Goal: Task Accomplishment & Management: Complete application form

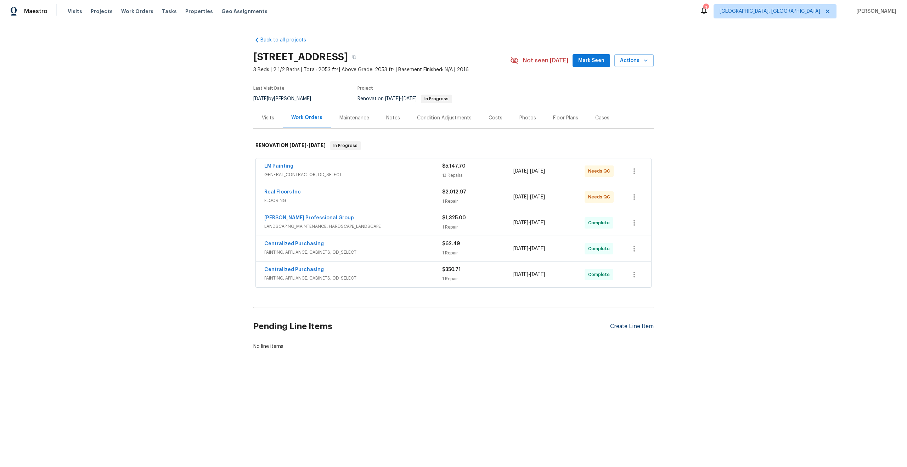
click at [631, 326] on div "Create Line Item" at bounding box center [632, 326] width 44 height 7
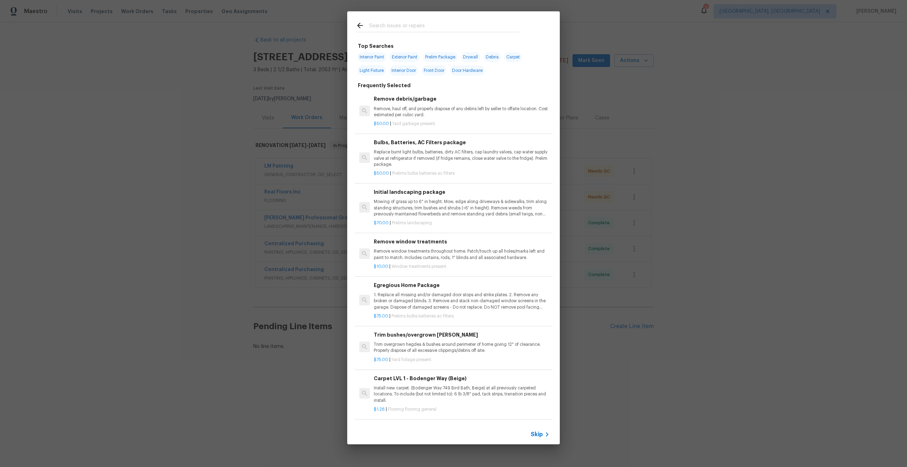
click at [542, 434] on span "Skip" at bounding box center [537, 434] width 12 height 7
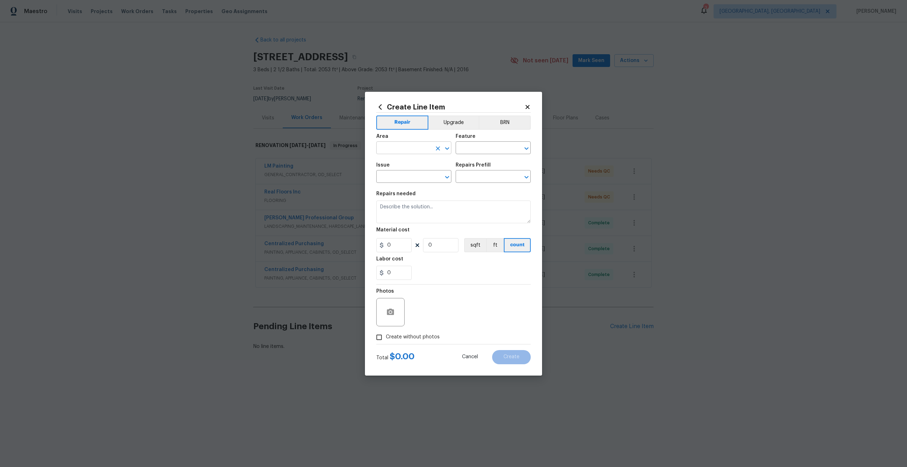
click at [402, 145] on input "text" at bounding box center [403, 148] width 55 height 11
click at [399, 179] on li "Interior Overall" at bounding box center [413, 176] width 75 height 12
type input "Interior Overall"
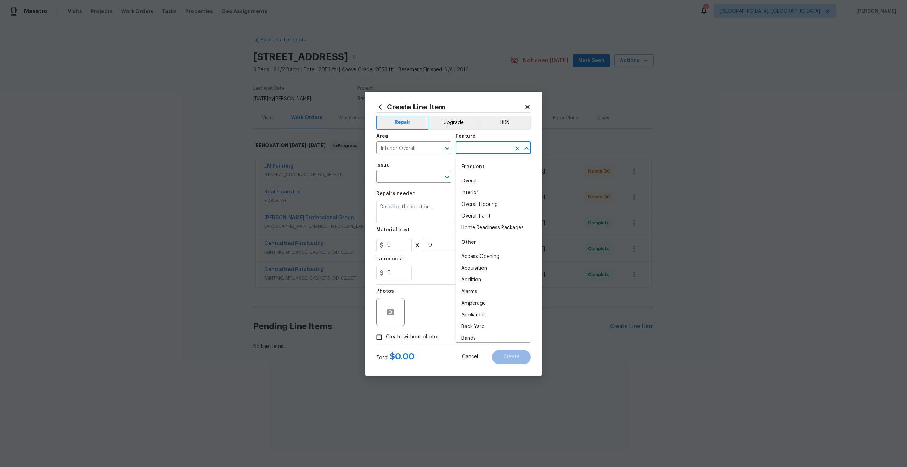
click at [474, 146] on input "text" at bounding box center [483, 148] width 55 height 11
click at [473, 179] on li "Overall" at bounding box center [493, 181] width 75 height 12
type input "Overall"
click at [394, 179] on input "text" at bounding box center [403, 177] width 55 height 11
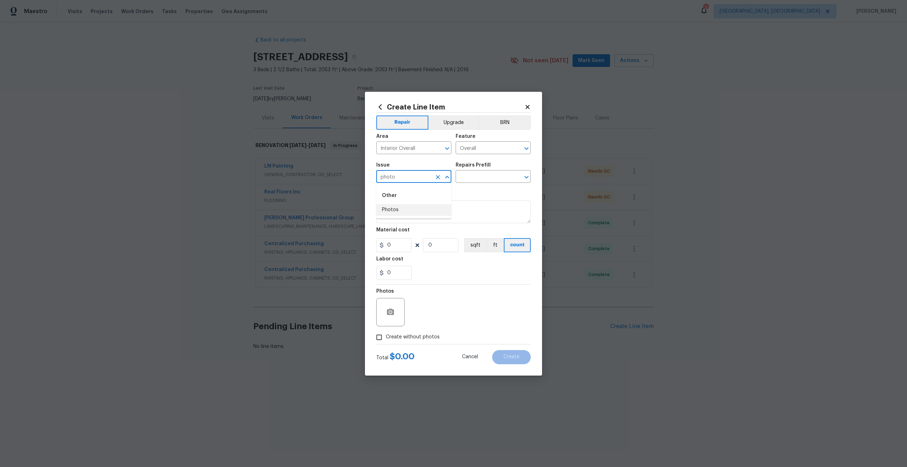
click at [397, 213] on li "Photos" at bounding box center [413, 210] width 75 height 12
type input "Photos"
click at [452, 180] on div "Issue Photos ​ Repairs Prefill ​" at bounding box center [453, 172] width 154 height 29
click at [471, 176] on input "text" at bounding box center [483, 177] width 55 height 11
click at [471, 192] on li "3D Tour Capture $120.00" at bounding box center [493, 193] width 75 height 12
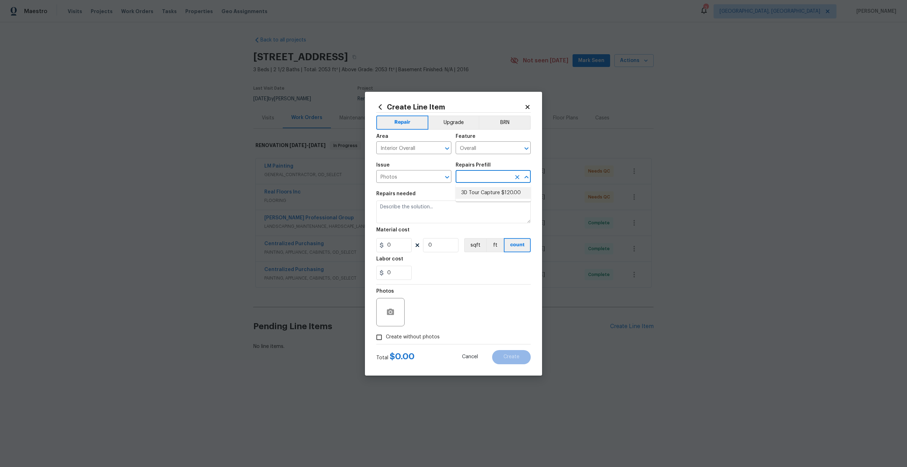
type input "3D Tour Capture $120.00"
type textarea "Capture 3D tour of home"
type input "1"
type input "120"
click at [385, 331] on input "Create without photos" at bounding box center [378, 337] width 13 height 13
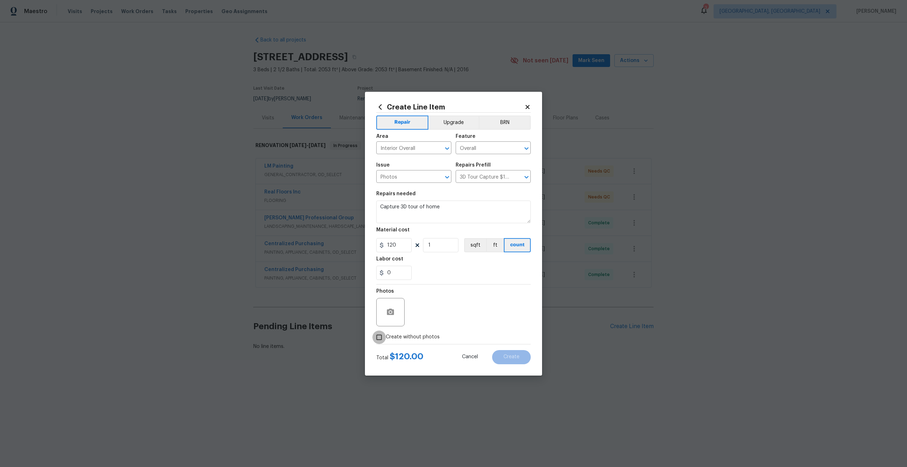
checkbox input "true"
click at [453, 313] on textarea at bounding box center [470, 312] width 120 height 28
type textarea "."
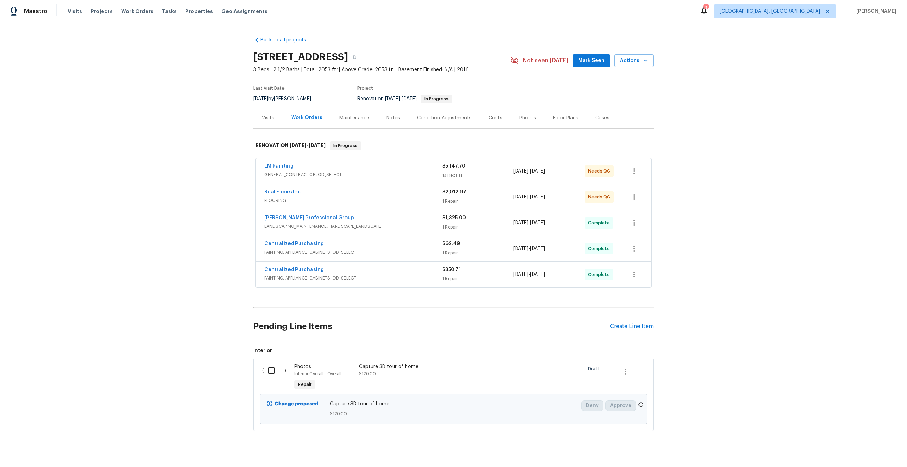
scroll to position [12, 0]
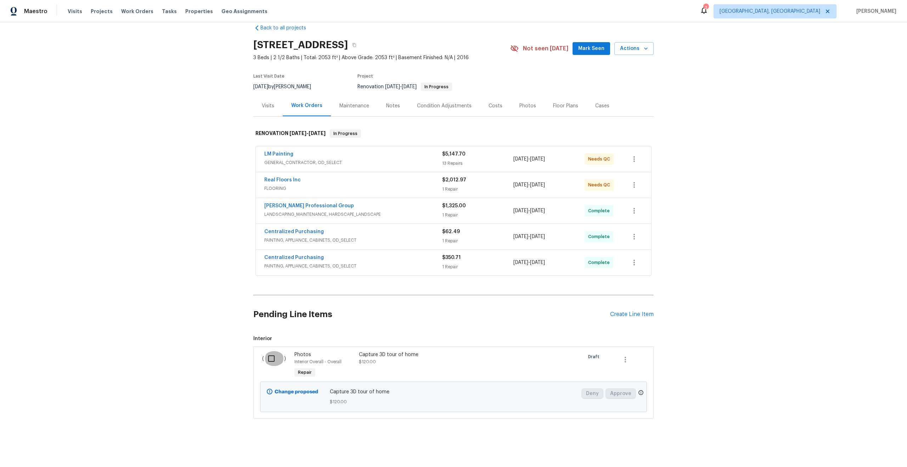
click at [270, 354] on input "checkbox" at bounding box center [274, 358] width 20 height 15
checkbox input "true"
click at [865, 452] on span "Create Work Order" at bounding box center [866, 449] width 47 height 9
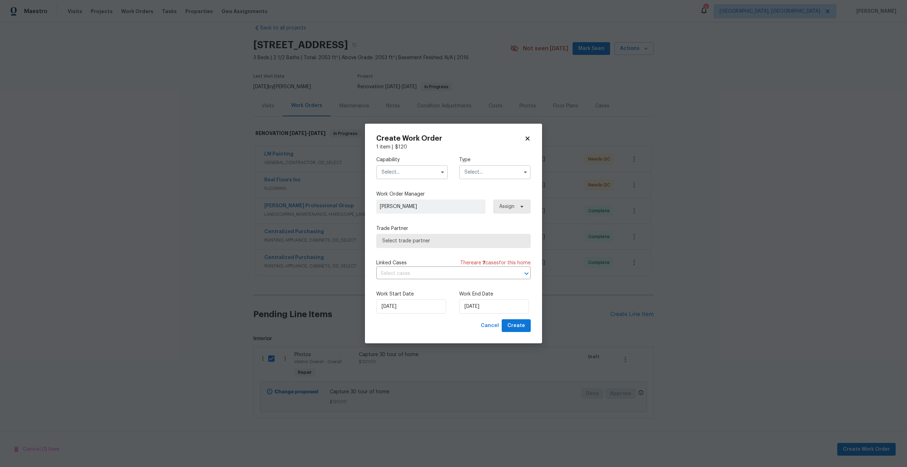
click at [418, 173] on input "text" at bounding box center [412, 172] width 72 height 14
click at [404, 238] on span "Photography" at bounding box center [399, 238] width 30 height 5
type input "Photography"
click at [491, 172] on input "text" at bounding box center [495, 172] width 72 height 14
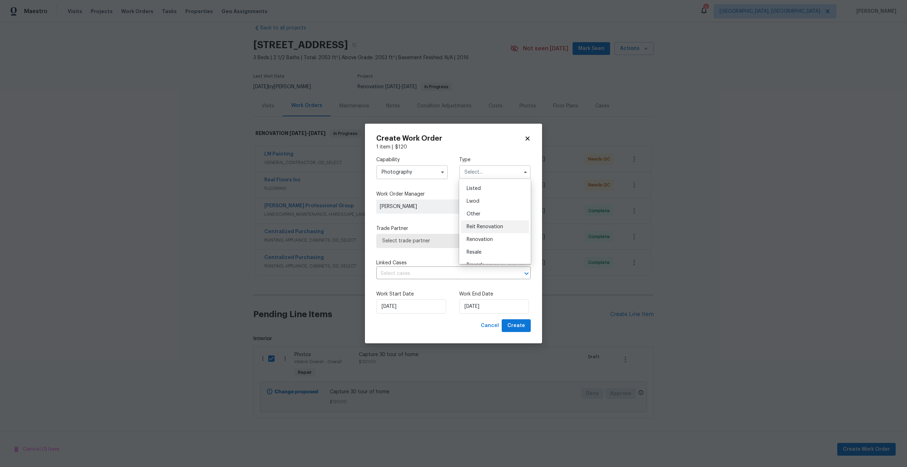
scroll to position [62, 0]
click at [482, 214] on div "Other" at bounding box center [495, 214] width 68 height 13
type input "Other"
click at [440, 243] on span "Select trade partner" at bounding box center [448, 240] width 132 height 7
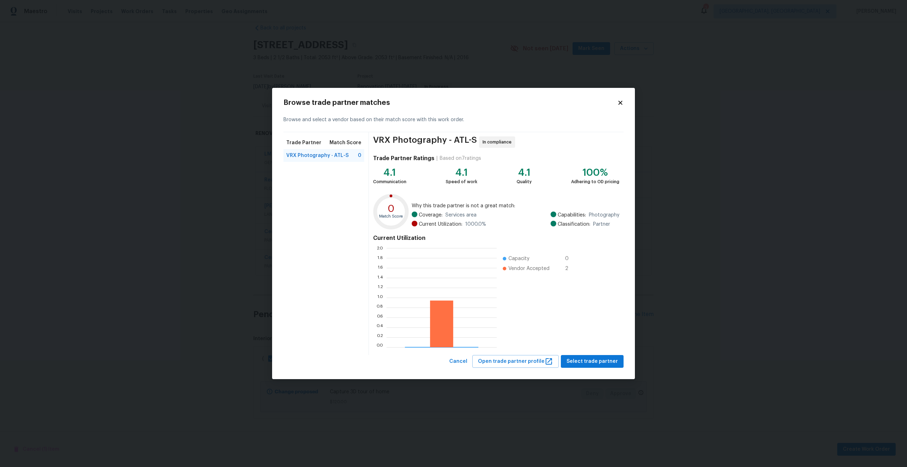
scroll to position [99, 110]
click at [586, 359] on span "Select trade partner" at bounding box center [592, 361] width 51 height 9
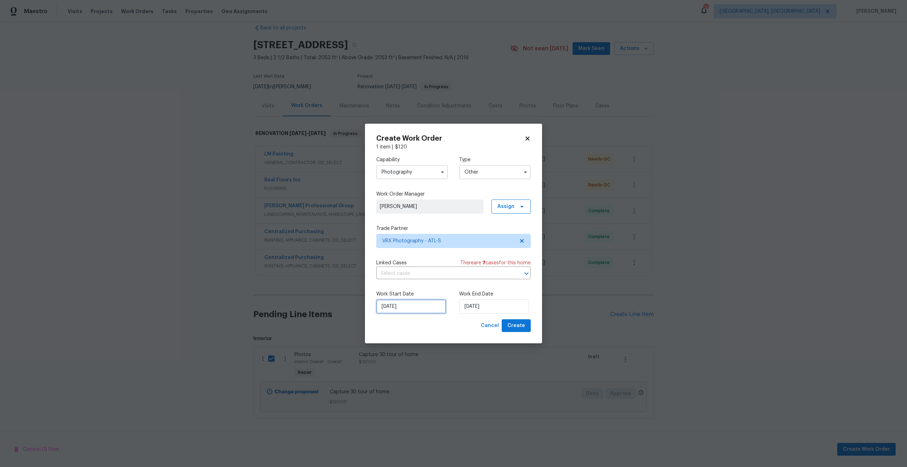
click at [419, 314] on input "16/09/2025" at bounding box center [411, 306] width 70 height 14
click at [411, 266] on div "17" at bounding box center [410, 266] width 12 height 10
type input "17/09/2025"
click at [491, 297] on label "Work End Date" at bounding box center [495, 294] width 72 height 7
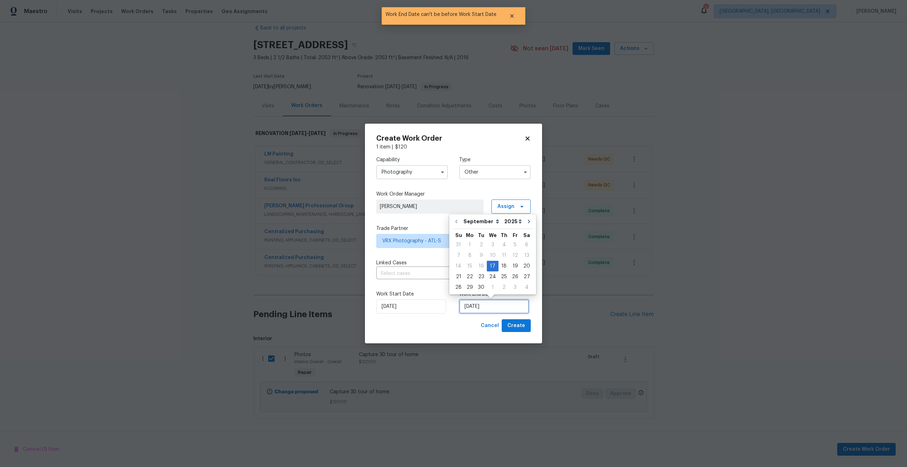
click at [491, 305] on input "17/09/2025" at bounding box center [494, 306] width 70 height 14
click at [502, 265] on div "18" at bounding box center [504, 266] width 11 height 10
type input "18/09/2025"
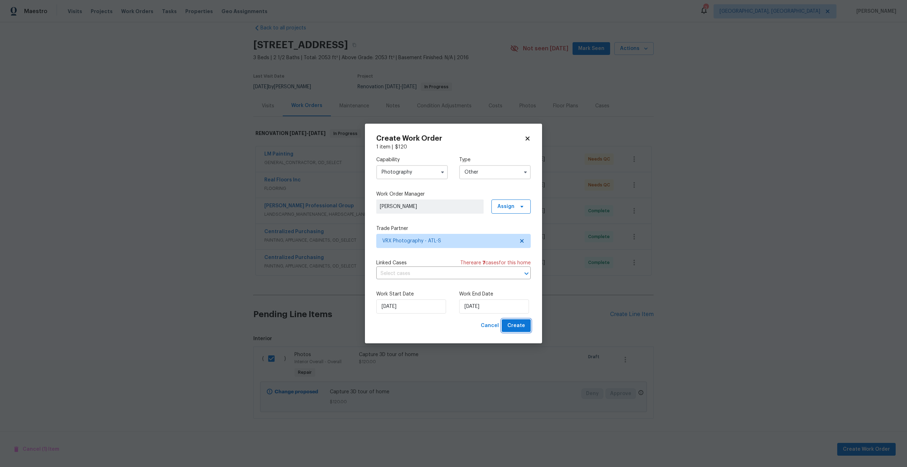
click at [517, 325] on span "Create" at bounding box center [516, 325] width 18 height 9
checkbox input "false"
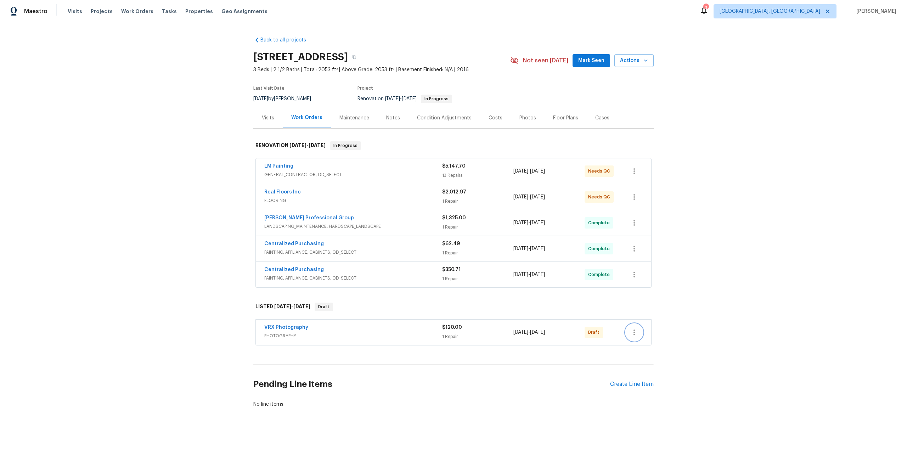
click at [631, 328] on icon "button" at bounding box center [634, 332] width 9 height 9
click at [631, 328] on li "Send to Vendor" at bounding box center [664, 333] width 77 height 12
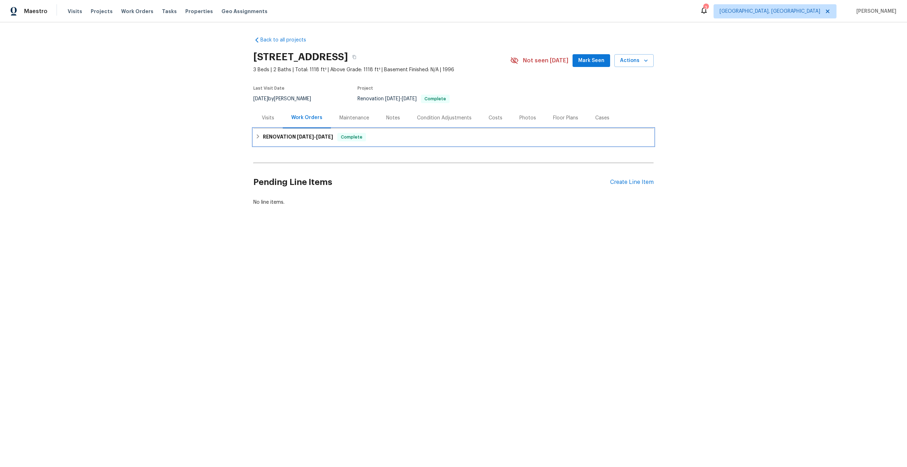
click at [371, 136] on div "RENOVATION 9/2/25 - 9/17/25 Complete" at bounding box center [453, 137] width 396 height 9
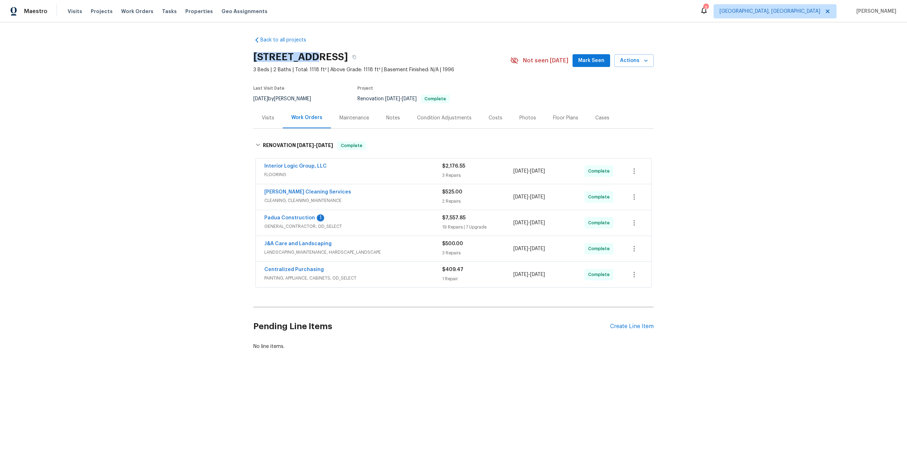
drag, startPoint x: 303, startPoint y: 56, endPoint x: 244, endPoint y: 56, distance: 59.2
click at [244, 56] on div "Back to all projects 16 Skye Trl, Thomasville, NC 27360 3 Beds | 2 Baths | Tota…" at bounding box center [453, 210] width 907 height 376
copy h2 "16 Skye Trl"
click at [644, 324] on div "Create Line Item" at bounding box center [632, 326] width 44 height 7
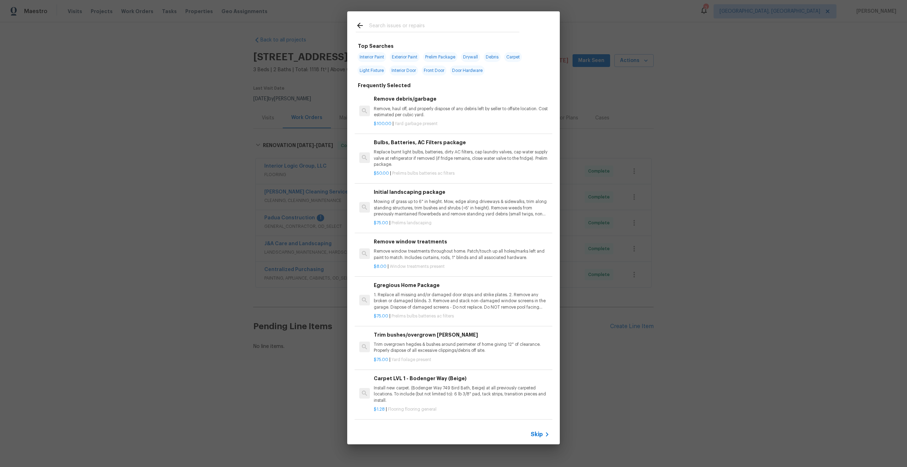
click at [542, 433] on span "Skip" at bounding box center [537, 434] width 12 height 7
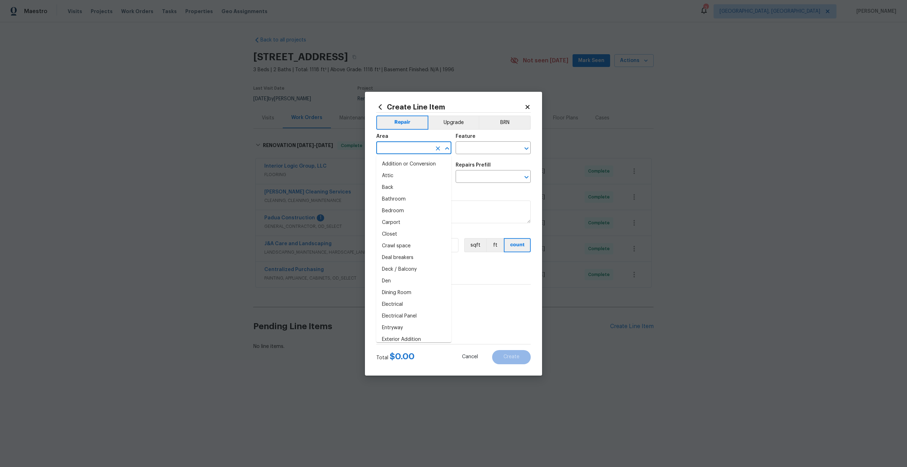
click at [404, 151] on input "text" at bounding box center [403, 148] width 55 height 11
click at [401, 177] on li "Interior Overall" at bounding box center [413, 176] width 75 height 12
type input "Interior Overall"
click at [474, 148] on input "text" at bounding box center [483, 148] width 55 height 11
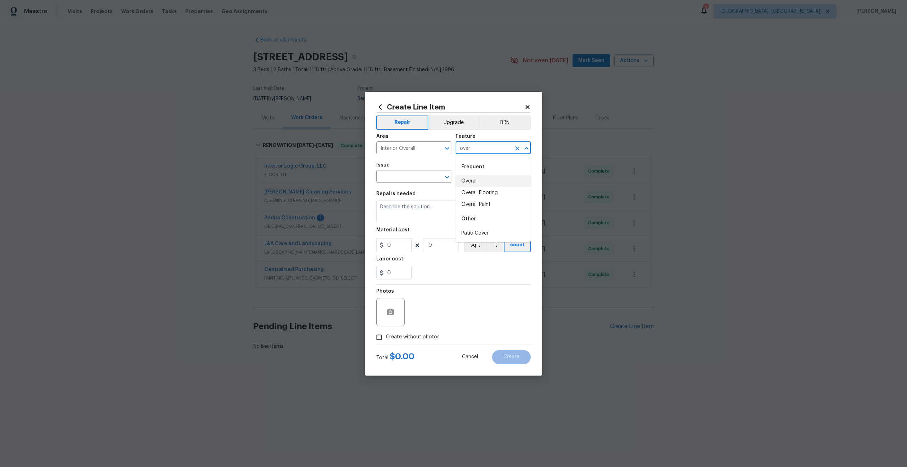
click at [471, 181] on li "Overall" at bounding box center [493, 181] width 75 height 12
type input "Overall"
click at [407, 176] on input "text" at bounding box center [403, 177] width 55 height 11
click at [398, 213] on li "Photos" at bounding box center [413, 210] width 75 height 12
type input "Photos"
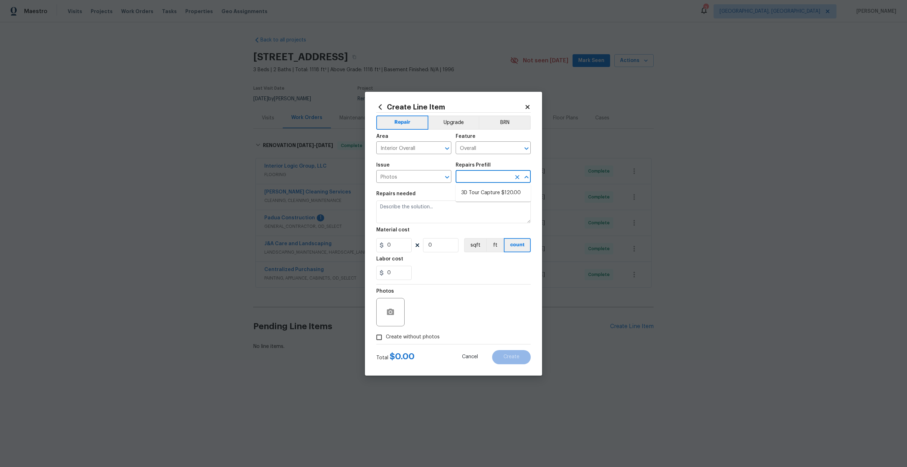
click at [476, 178] on input "text" at bounding box center [483, 177] width 55 height 11
click at [476, 186] on ul "3D Tour Capture $120.00" at bounding box center [493, 192] width 75 height 17
click at [476, 193] on li "3D Tour Capture $120.00" at bounding box center [493, 193] width 75 height 12
type input "3D Tour Capture $120.00"
type textarea "Capture 3D tour of home"
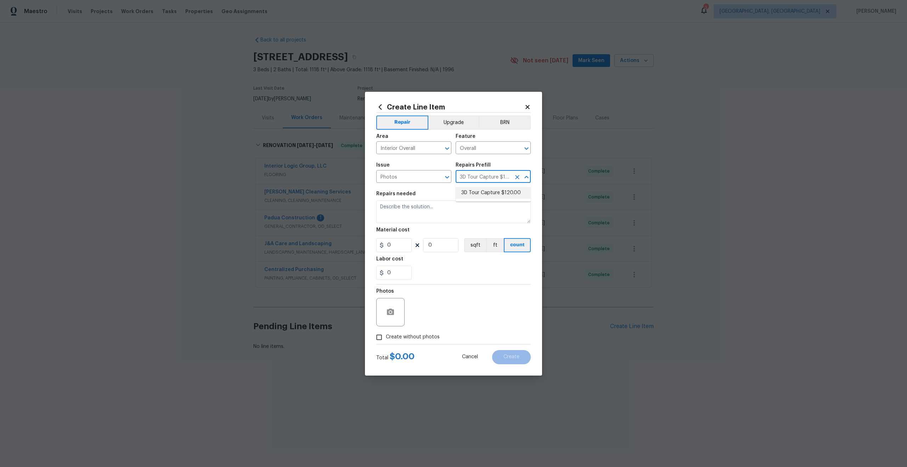
type input "1"
type input "120"
click at [381, 336] on input "Create without photos" at bounding box center [378, 337] width 13 height 13
checkbox input "true"
click at [430, 318] on textarea at bounding box center [470, 312] width 120 height 28
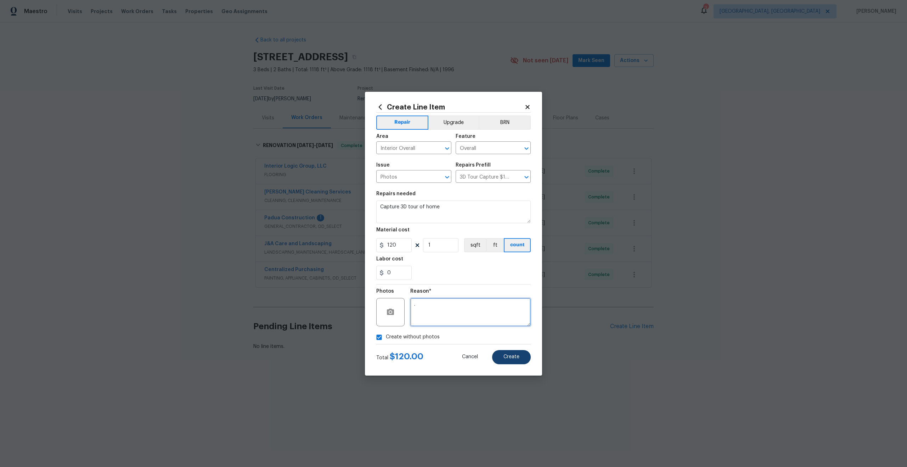
type textarea "."
click at [507, 361] on button "Create" at bounding box center [511, 357] width 39 height 14
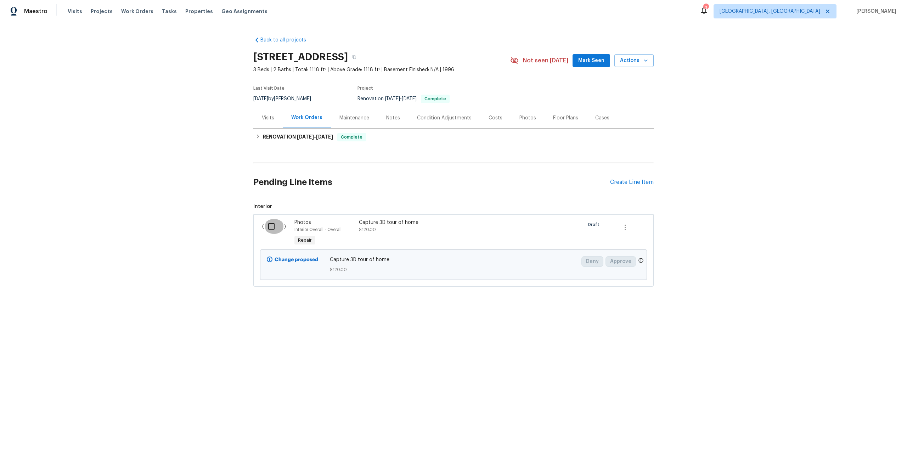
click at [273, 229] on input "checkbox" at bounding box center [274, 226] width 20 height 15
checkbox input "true"
click at [886, 450] on span "Create Work Order" at bounding box center [866, 449] width 47 height 9
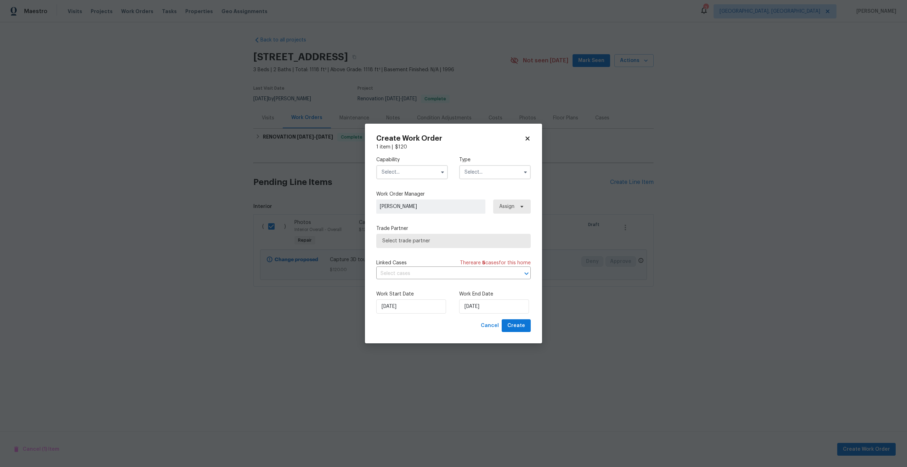
click at [421, 176] on input "text" at bounding box center [412, 172] width 72 height 14
click at [404, 230] on div "Plumbing" at bounding box center [412, 233] width 68 height 13
click at [422, 162] on label "Capability" at bounding box center [412, 159] width 72 height 7
click at [420, 172] on input "Plumbing" at bounding box center [412, 172] width 72 height 14
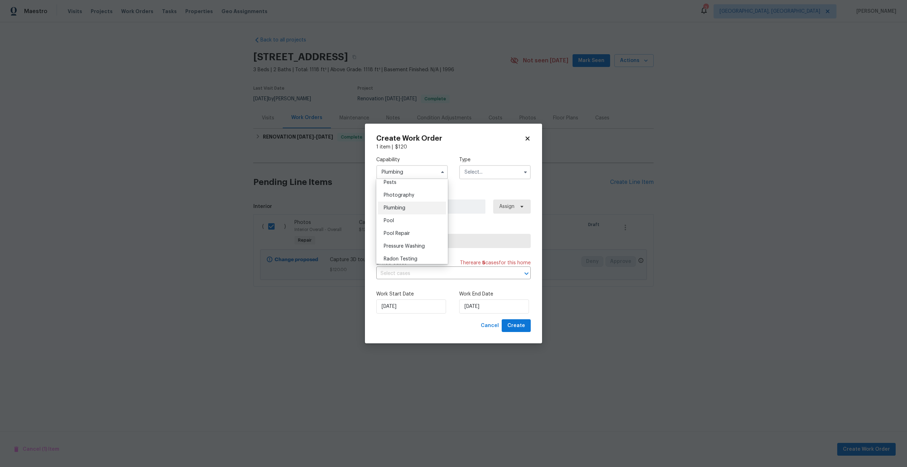
scroll to position [610, 0]
click at [408, 196] on span "Photography" at bounding box center [399, 198] width 30 height 5
type input "Photography"
click at [474, 177] on input "text" at bounding box center [495, 172] width 72 height 14
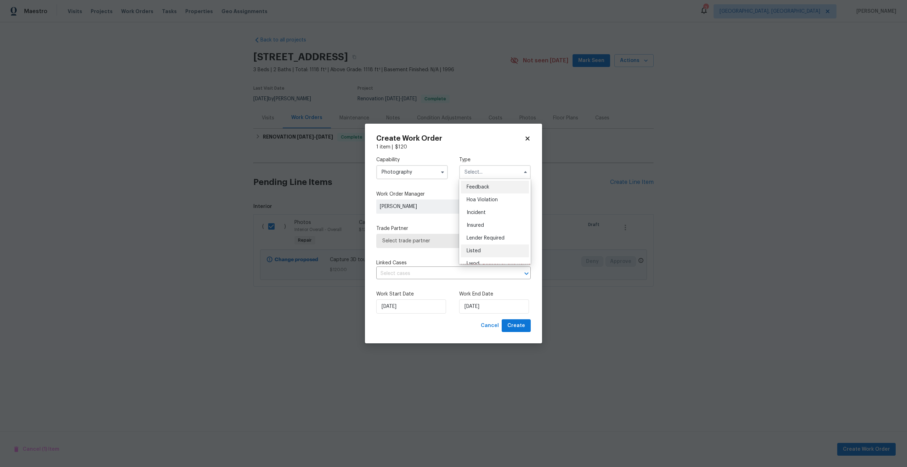
scroll to position [84, 0]
click at [478, 192] on span "Other" at bounding box center [474, 192] width 14 height 5
type input "Other"
click at [447, 236] on span "Select trade partner" at bounding box center [453, 241] width 154 height 14
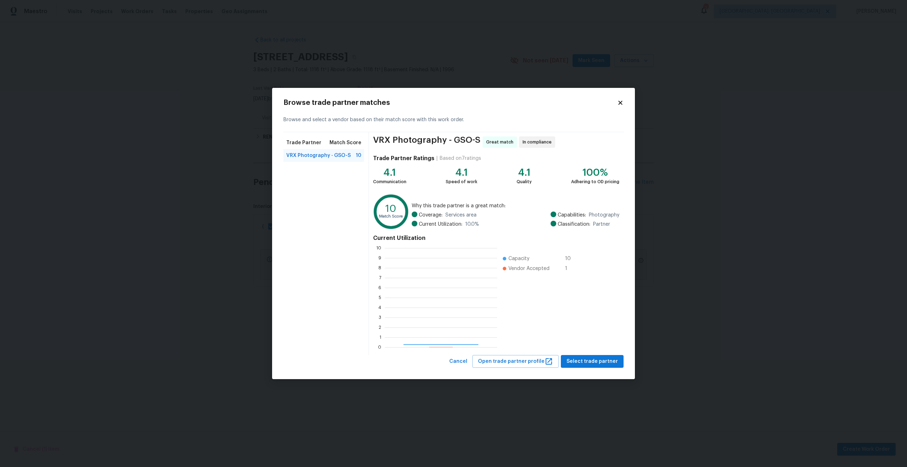
scroll to position [99, 112]
click at [587, 365] on span "Select trade partner" at bounding box center [592, 361] width 51 height 9
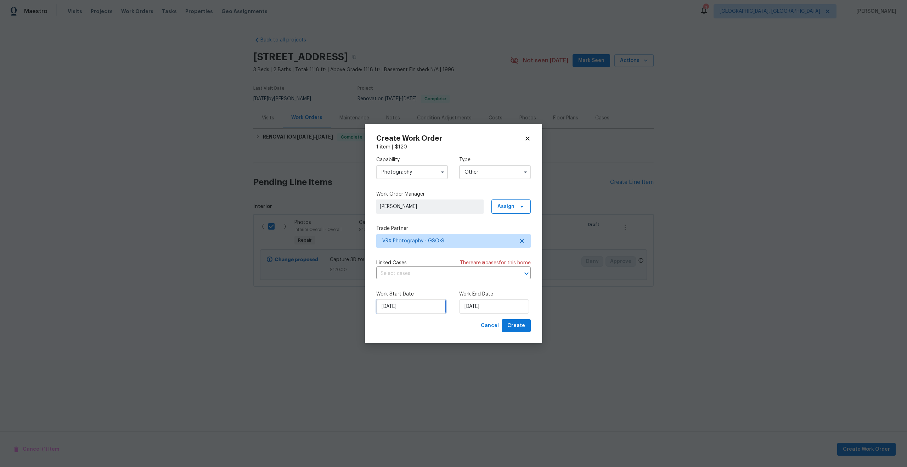
click at [423, 304] on input "16/09/2025" at bounding box center [411, 306] width 70 height 14
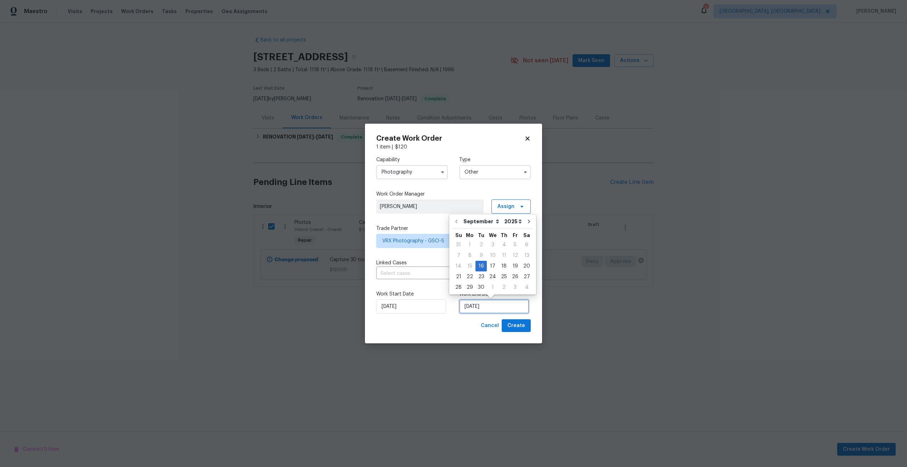
click at [483, 308] on input "16/09/2025" at bounding box center [494, 306] width 70 height 14
click at [423, 313] on input "16/09/2025" at bounding box center [411, 306] width 70 height 14
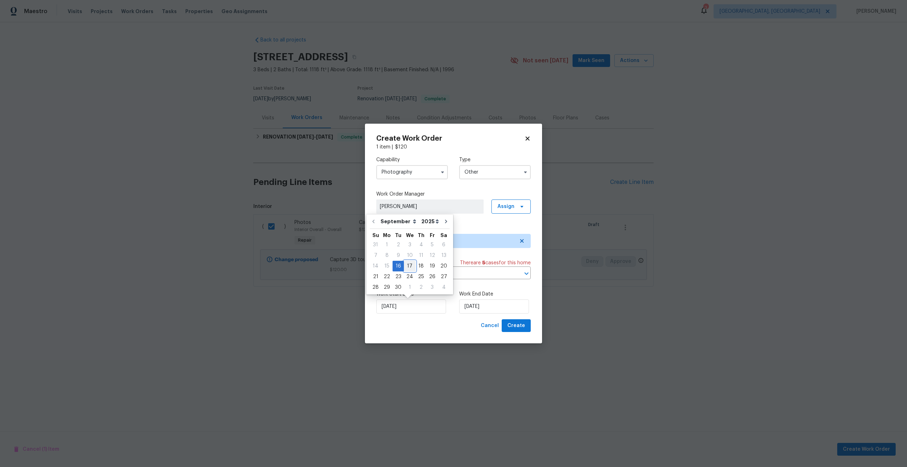
click at [411, 265] on div "17" at bounding box center [410, 266] width 12 height 10
type input "17/09/2025"
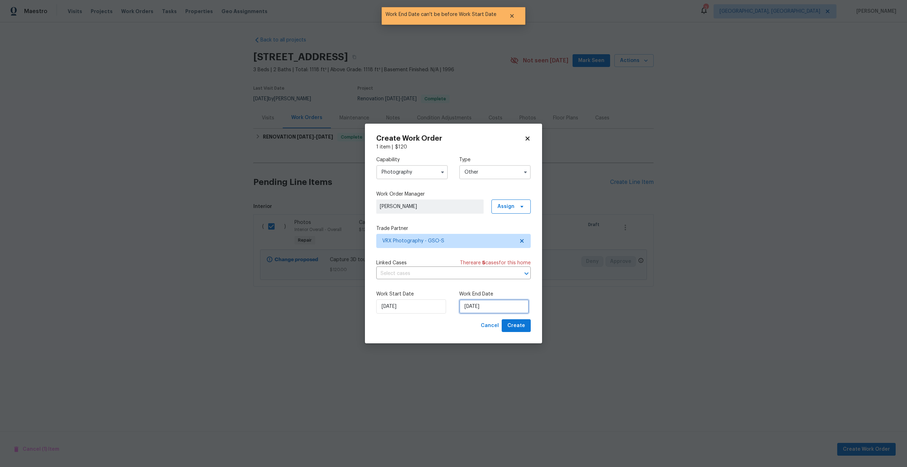
click at [511, 307] on input "17/09/2025" at bounding box center [494, 306] width 70 height 14
click at [503, 266] on div "18" at bounding box center [504, 266] width 11 height 10
type input "18/09/2025"
click at [516, 325] on span "Create" at bounding box center [516, 325] width 18 height 9
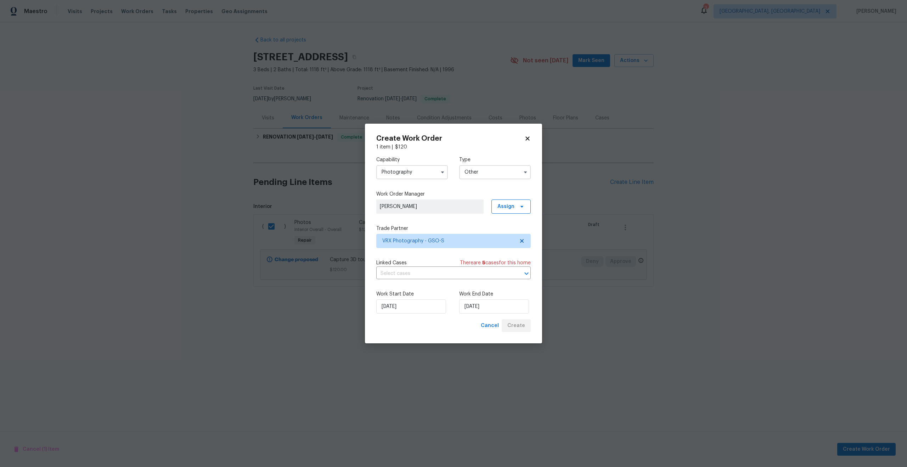
checkbox input "false"
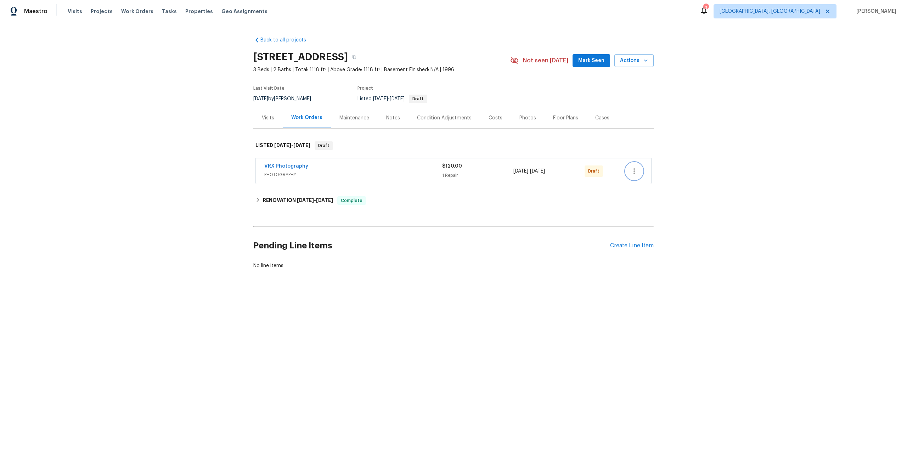
click at [637, 169] on icon "button" at bounding box center [634, 171] width 9 height 9
click at [637, 169] on li "Send to Vendor" at bounding box center [664, 171] width 77 height 12
click at [646, 169] on li "Send to Vendor" at bounding box center [664, 171] width 77 height 12
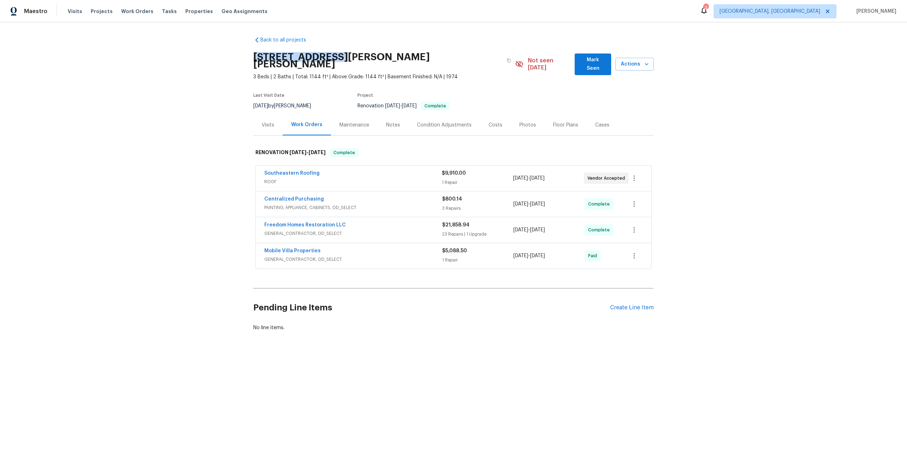
drag, startPoint x: 336, startPoint y: 56, endPoint x: 245, endPoint y: 55, distance: 91.4
click at [245, 55] on div "Back to all projects [STREET_ADDRESS][PERSON_NAME][PERSON_NAME] 3 Beds | 2 Bath…" at bounding box center [453, 200] width 907 height 357
copy h2 "[STREET_ADDRESS][PERSON_NAME]"
click at [628, 304] on div "Create Line Item" at bounding box center [632, 307] width 44 height 7
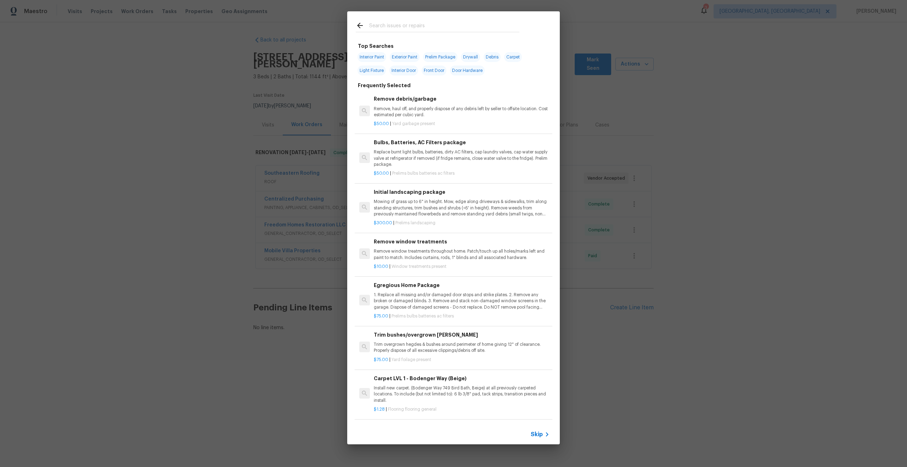
click at [538, 434] on span "Skip" at bounding box center [537, 434] width 12 height 7
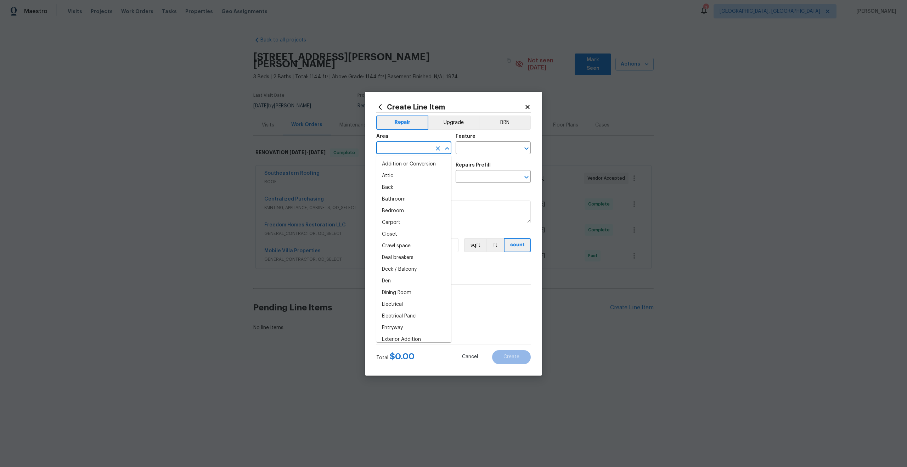
click at [407, 153] on input "text" at bounding box center [403, 148] width 55 height 11
type input "over"
click at [397, 178] on li "Interior Overall" at bounding box center [413, 176] width 75 height 12
type input "Interior Overall"
click at [471, 152] on input "text" at bounding box center [483, 148] width 55 height 11
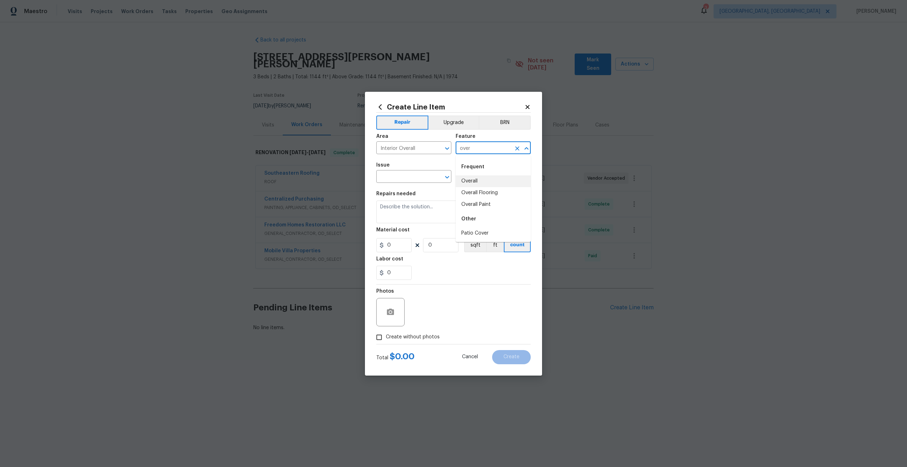
click at [474, 180] on li "Overall" at bounding box center [493, 181] width 75 height 12
type input "Overall"
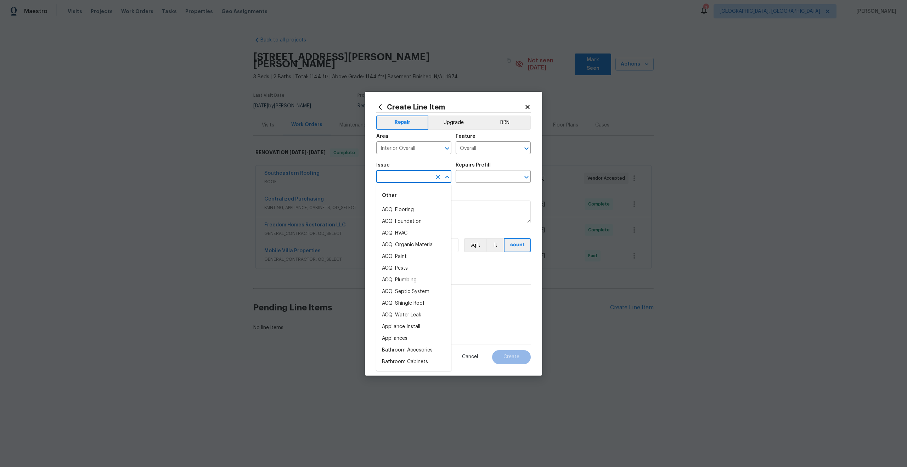
click at [416, 176] on input "text" at bounding box center [403, 177] width 55 height 11
click at [403, 210] on li "Photos" at bounding box center [413, 210] width 75 height 12
type input "Photos"
click at [478, 177] on input "text" at bounding box center [483, 177] width 55 height 11
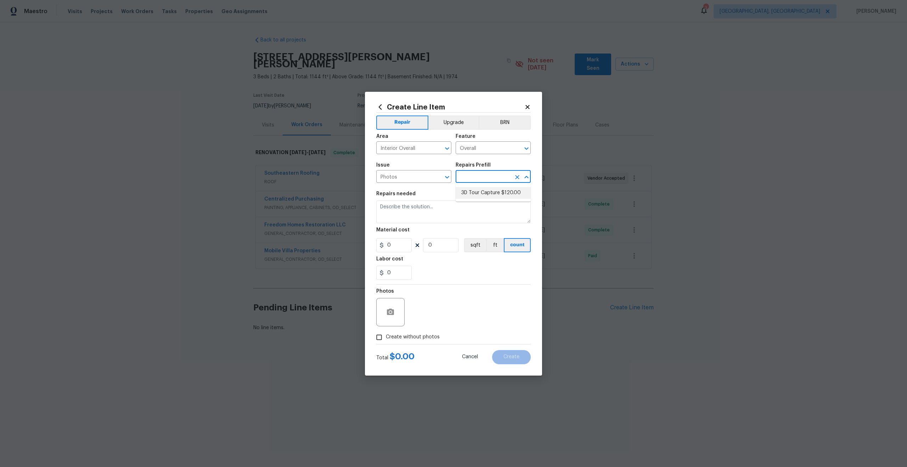
click at [478, 196] on li "3D Tour Capture $120.00" at bounding box center [493, 193] width 75 height 12
type input "3D Tour Capture $120.00"
type textarea "Capture 3D tour of home"
type input "1"
type input "120"
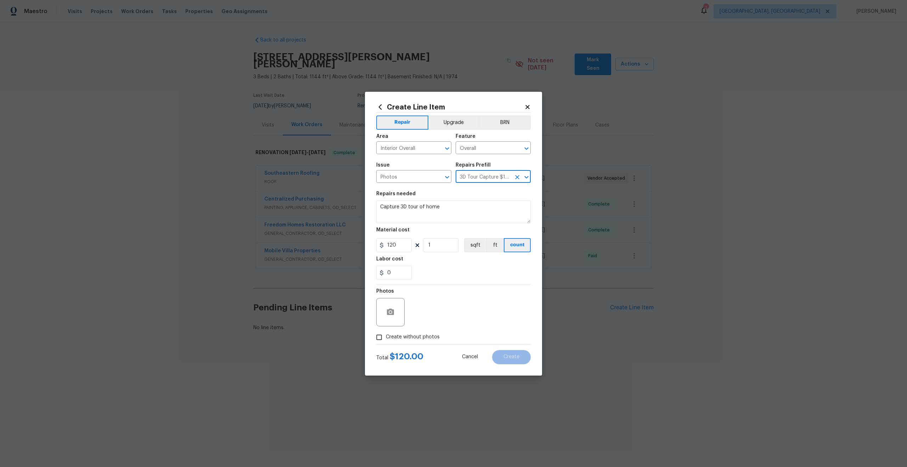
click at [381, 336] on input "Create without photos" at bounding box center [378, 337] width 13 height 13
checkbox input "true"
click at [434, 313] on textarea at bounding box center [470, 312] width 120 height 28
type textarea ","
click at [511, 356] on span "Create" at bounding box center [512, 356] width 16 height 5
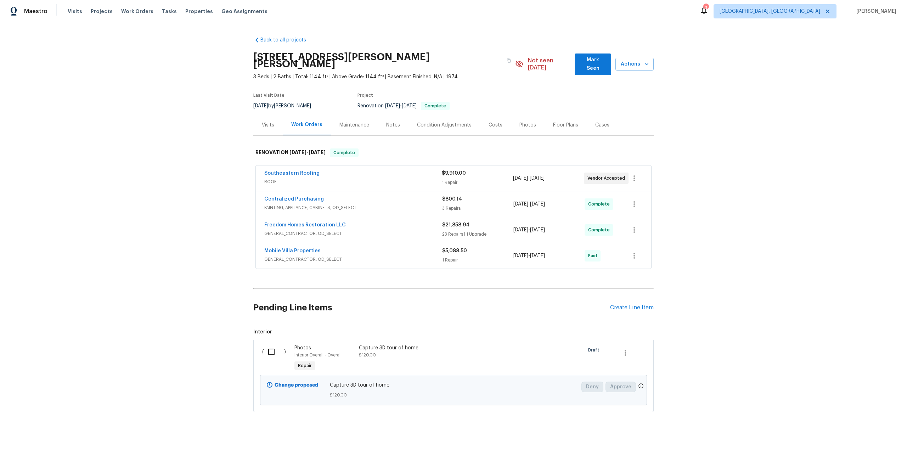
click at [272, 347] on input "checkbox" at bounding box center [274, 351] width 20 height 15
checkbox input "true"
click at [858, 449] on span "Create Work Order" at bounding box center [866, 449] width 47 height 9
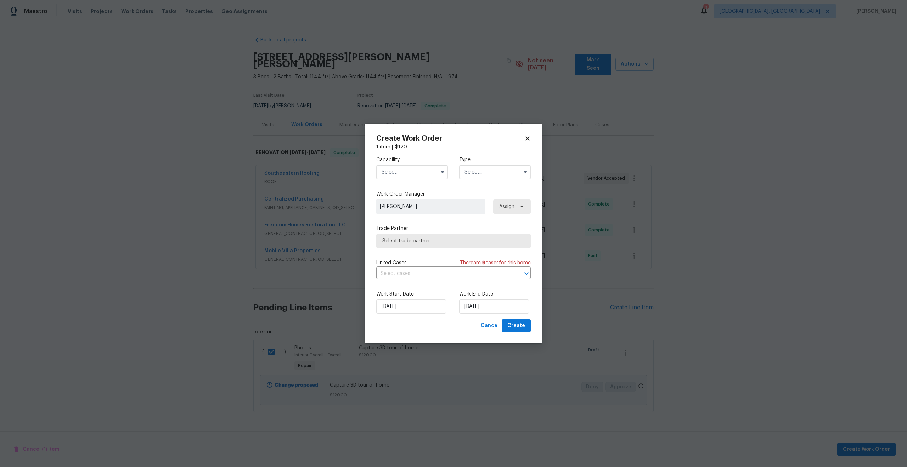
click at [413, 174] on input "text" at bounding box center [412, 172] width 72 height 14
click at [408, 197] on span "Photography" at bounding box center [399, 195] width 30 height 5
type input "Photography"
click at [492, 167] on input "text" at bounding box center [495, 172] width 72 height 14
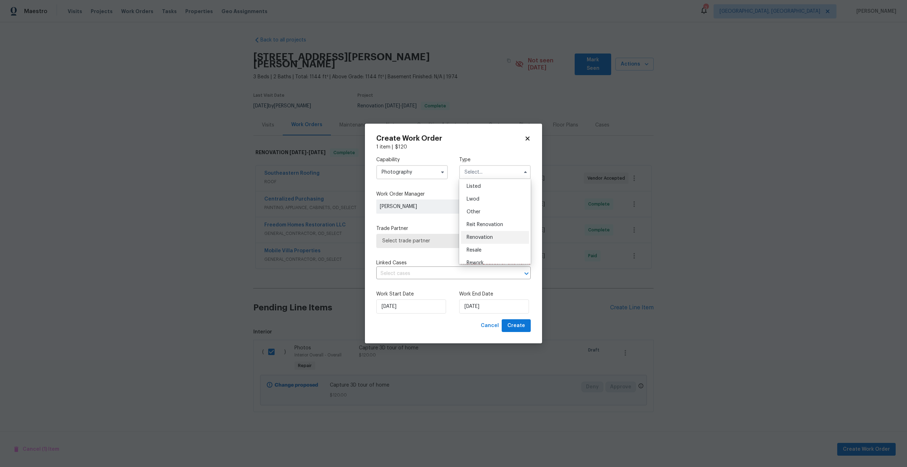
scroll to position [58, 0]
click at [478, 219] on span "Other" at bounding box center [474, 218] width 14 height 5
type input "Other"
click at [441, 239] on span "Select trade partner" at bounding box center [448, 240] width 132 height 7
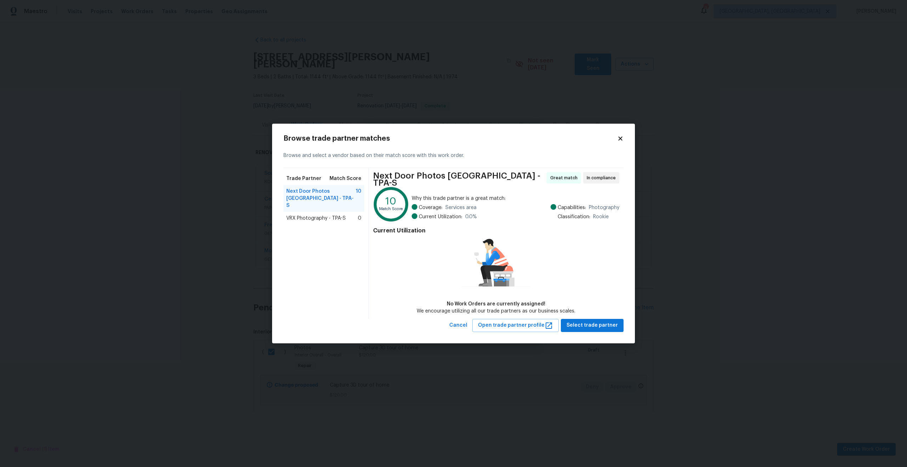
click at [319, 217] on div "VRX Photography - TPA-S 0" at bounding box center [323, 218] width 81 height 13
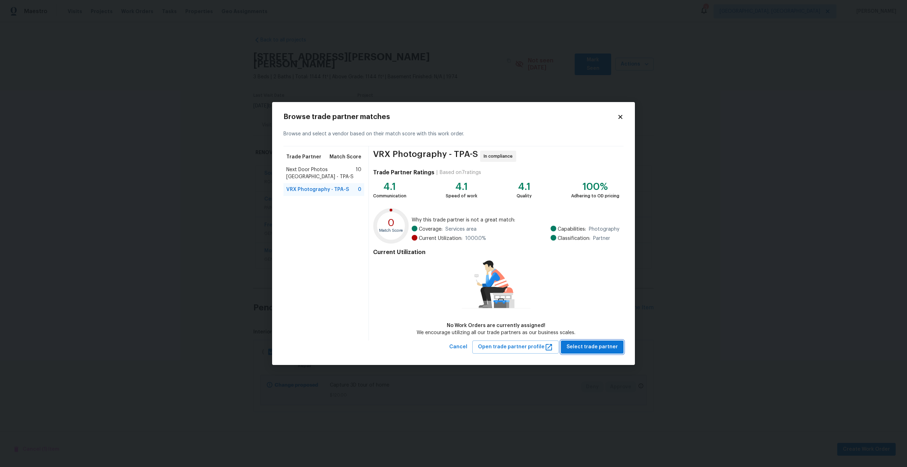
click at [591, 346] on span "Select trade partner" at bounding box center [592, 347] width 51 height 9
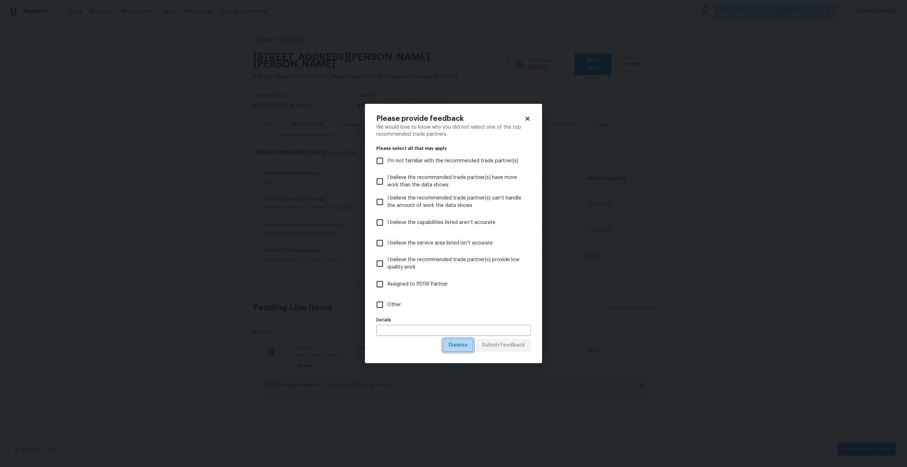
click at [460, 340] on button "Dismiss" at bounding box center [458, 345] width 30 height 13
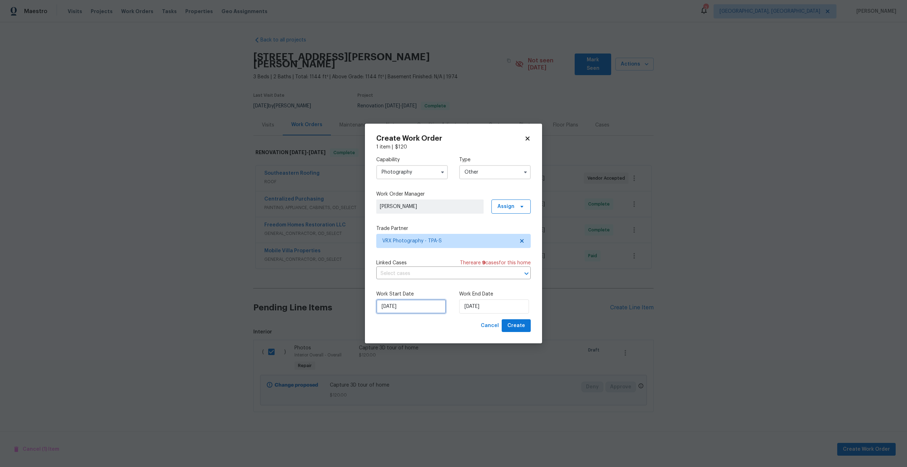
click at [424, 308] on input "16/09/2025" at bounding box center [411, 306] width 70 height 14
click at [409, 266] on div "17" at bounding box center [410, 266] width 12 height 10
type input "17/09/2025"
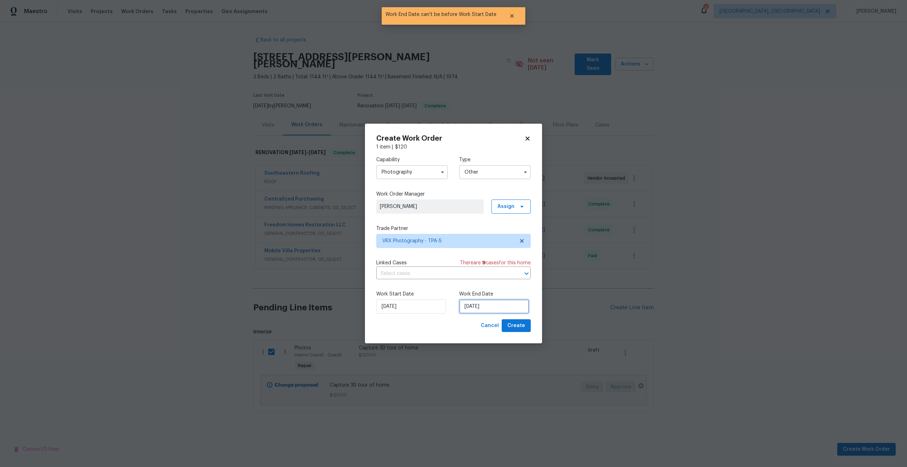
click at [501, 309] on input "17/09/2025" at bounding box center [494, 306] width 70 height 14
click at [501, 266] on div "18" at bounding box center [504, 266] width 11 height 10
type input "18/09/2025"
click at [517, 333] on div "Create Work Order 1 item | $ 120 Capability Photography Type Other Work Order M…" at bounding box center [453, 234] width 177 height 220
click at [518, 325] on span "Create" at bounding box center [516, 325] width 18 height 9
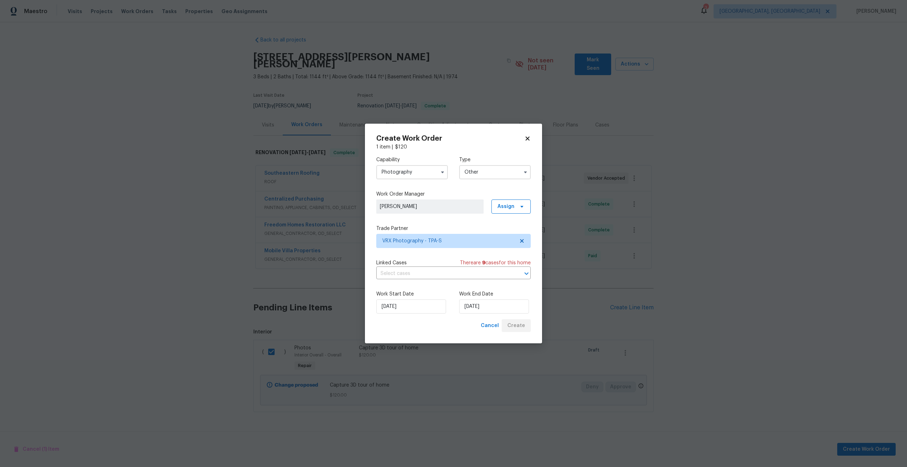
checkbox input "false"
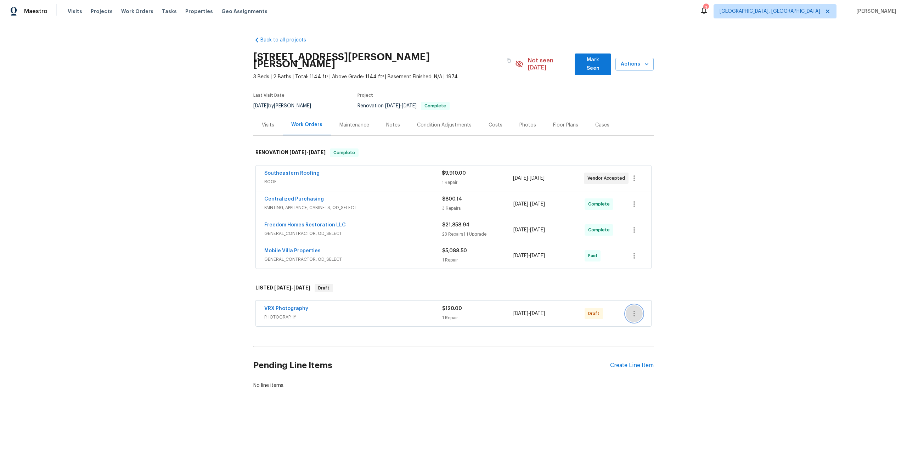
click at [634, 311] on icon "button" at bounding box center [634, 314] width 1 height 6
click at [635, 307] on li "Send to Vendor" at bounding box center [664, 307] width 77 height 12
